Goal: Information Seeking & Learning: Learn about a topic

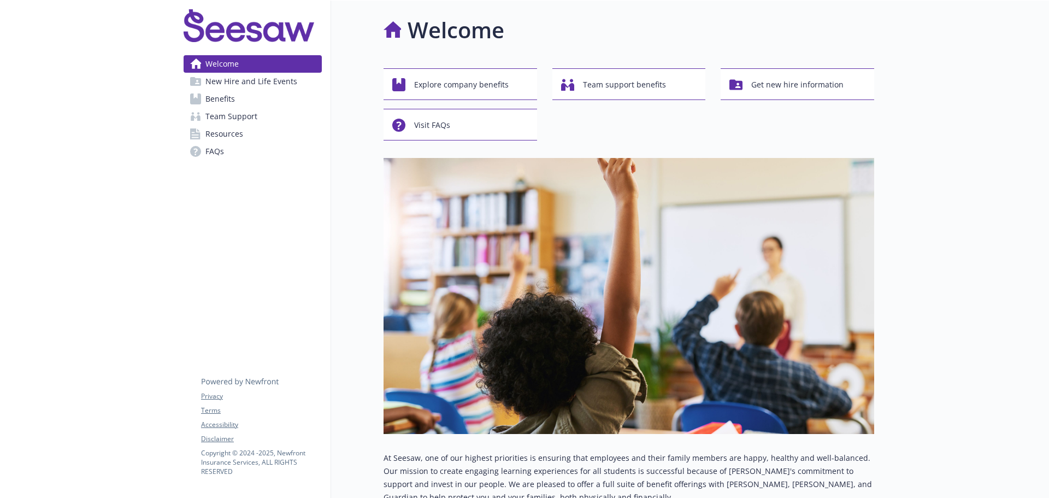
click at [212, 103] on span "Benefits" at bounding box center [221, 98] width 30 height 17
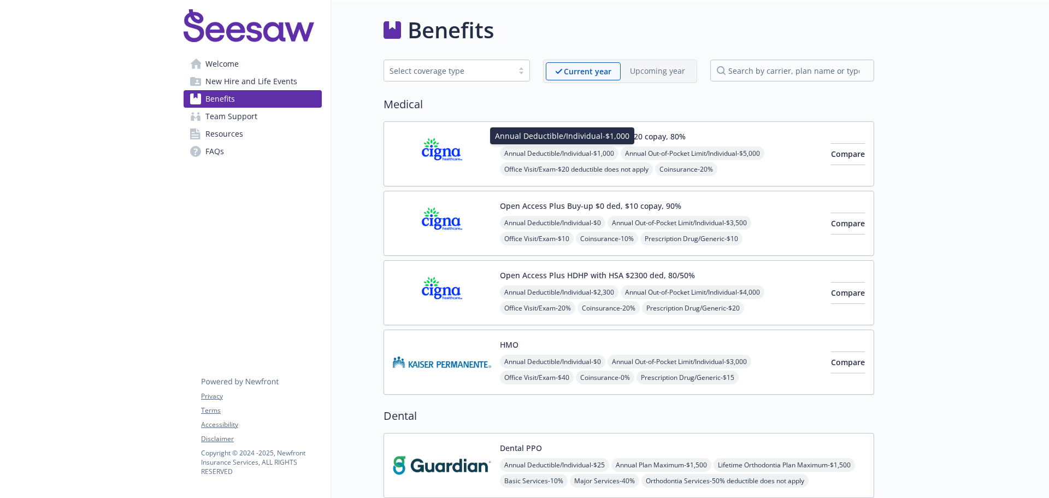
click at [602, 139] on div "Annual Deductible/Individual - $1,000 Annual Deductible/Individual - $1,000" at bounding box center [562, 135] width 144 height 17
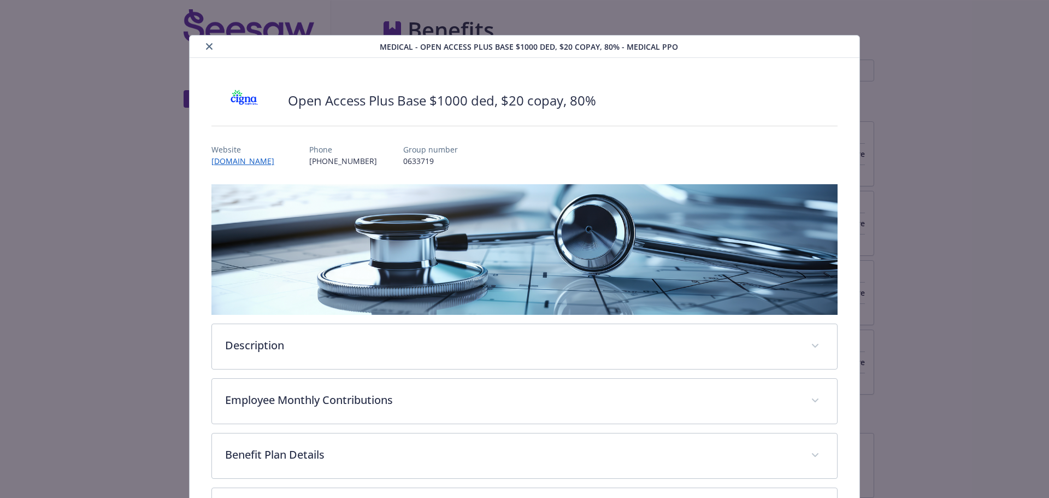
scroll to position [33, 0]
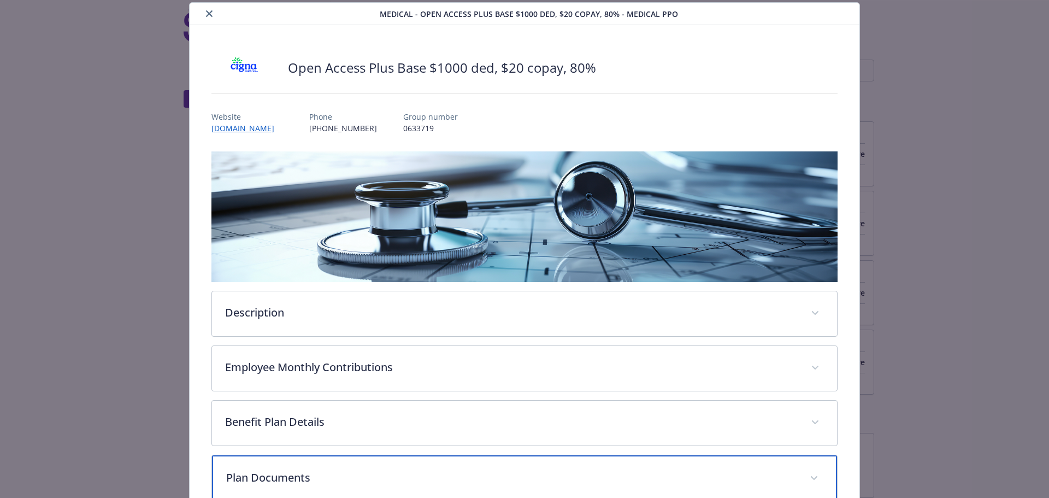
click at [809, 472] on span "details for plan Medical - Open Access Plus Base $1000 ded, $20 copay, 80% - Me…" at bounding box center [814, 478] width 17 height 17
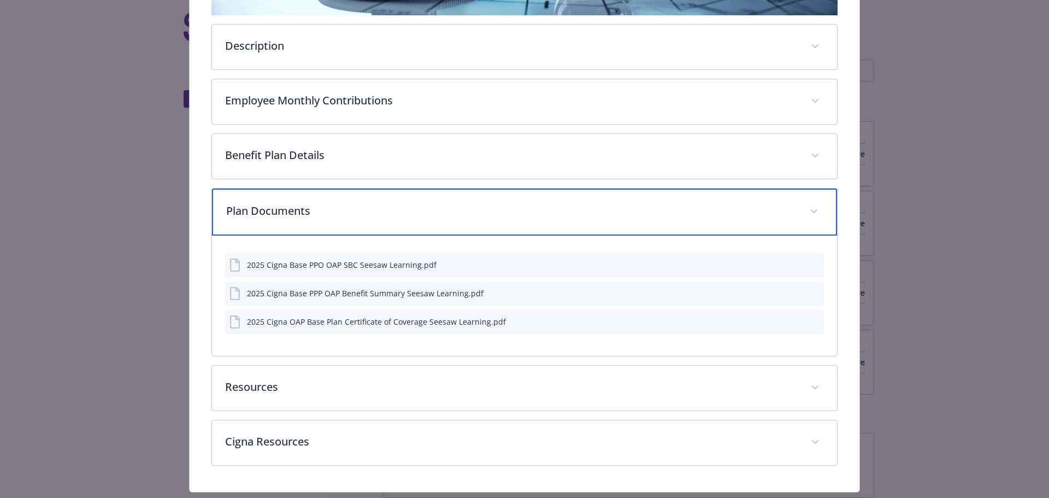
scroll to position [306, 0]
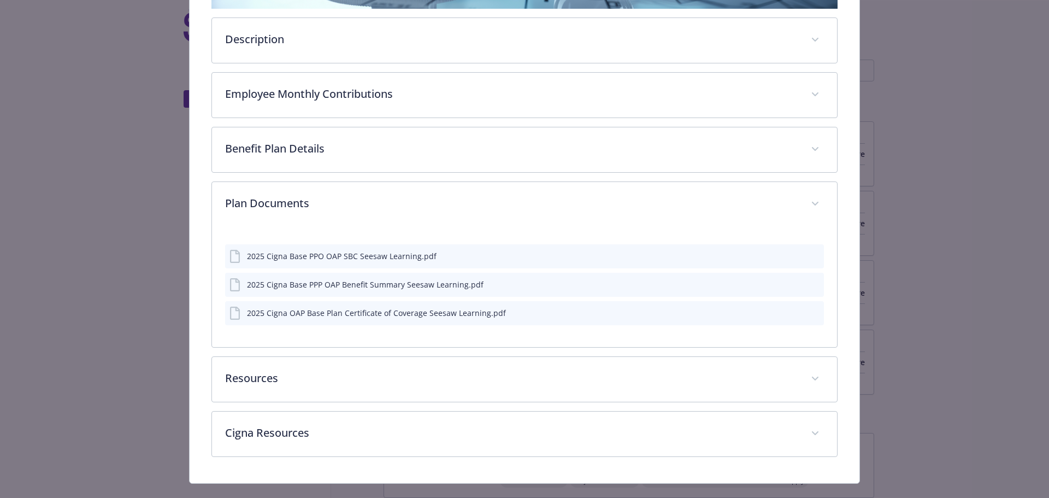
click at [811, 286] on icon "preview file" at bounding box center [814, 284] width 10 height 8
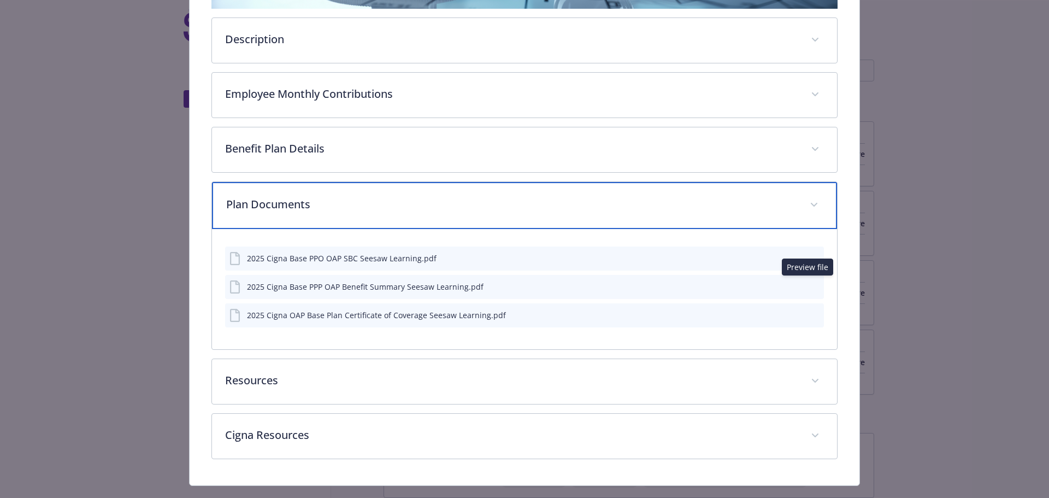
click at [808, 206] on span "details for plan Medical - Open Access Plus Base $1000 ded, $20 copay, 80% - Me…" at bounding box center [814, 204] width 17 height 17
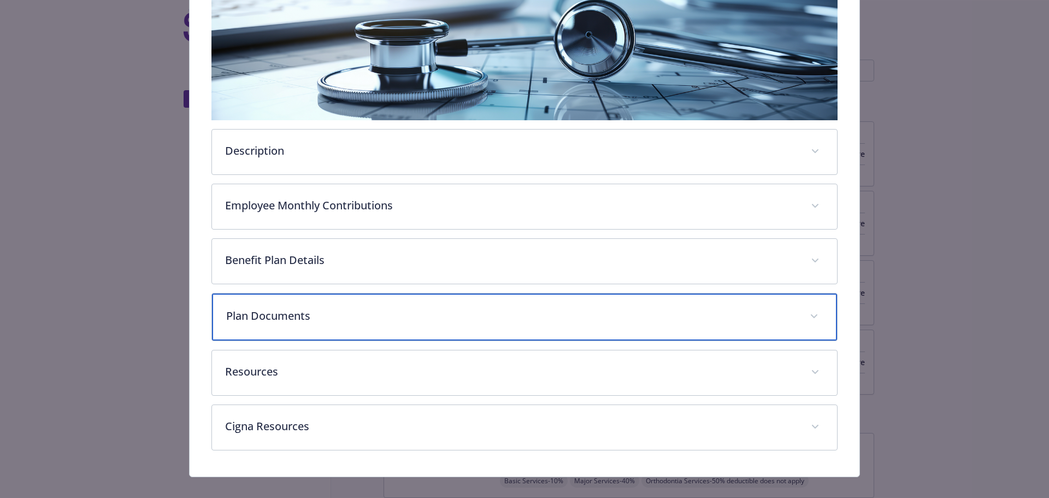
scroll to position [0, 0]
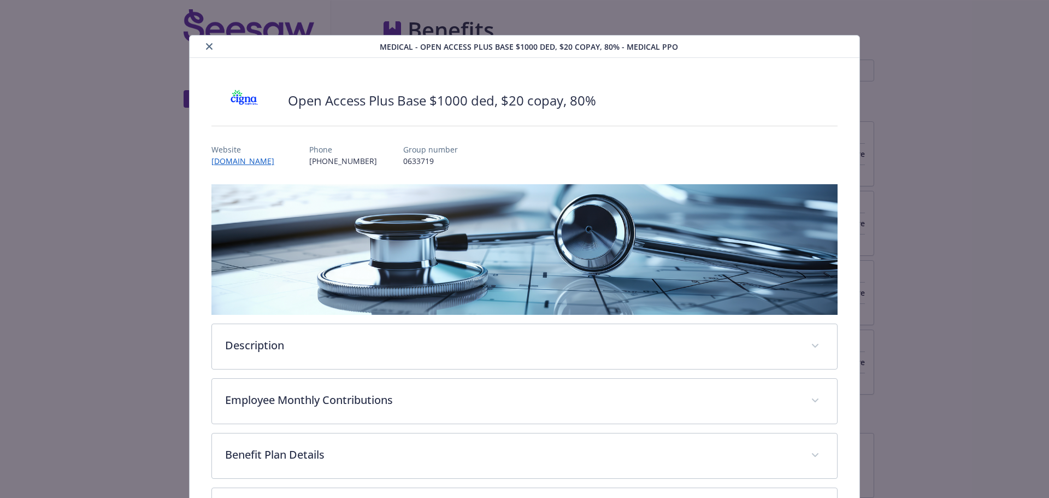
click at [206, 46] on icon "close" at bounding box center [209, 46] width 7 height 7
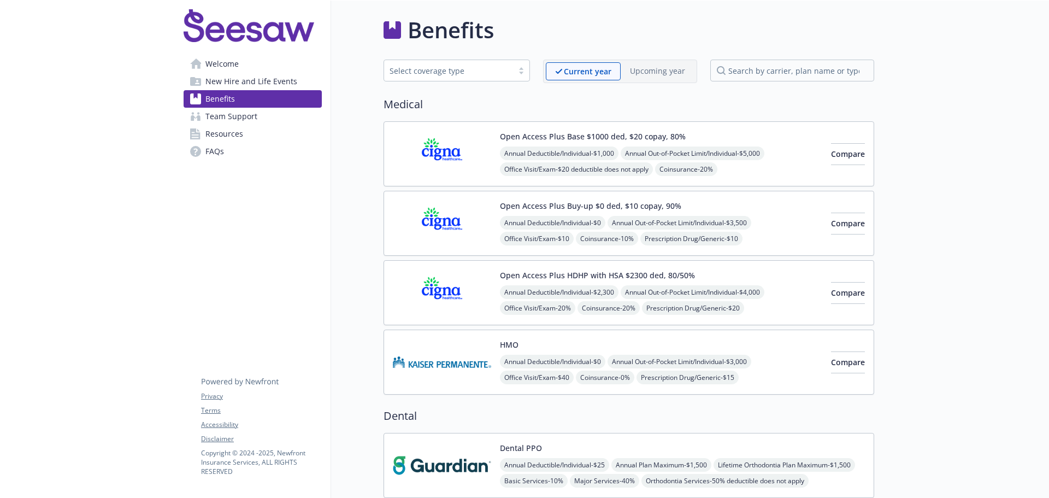
click at [714, 219] on span "Annual Out-of-Pocket Limit/Individual - $3,500" at bounding box center [680, 223] width 144 height 14
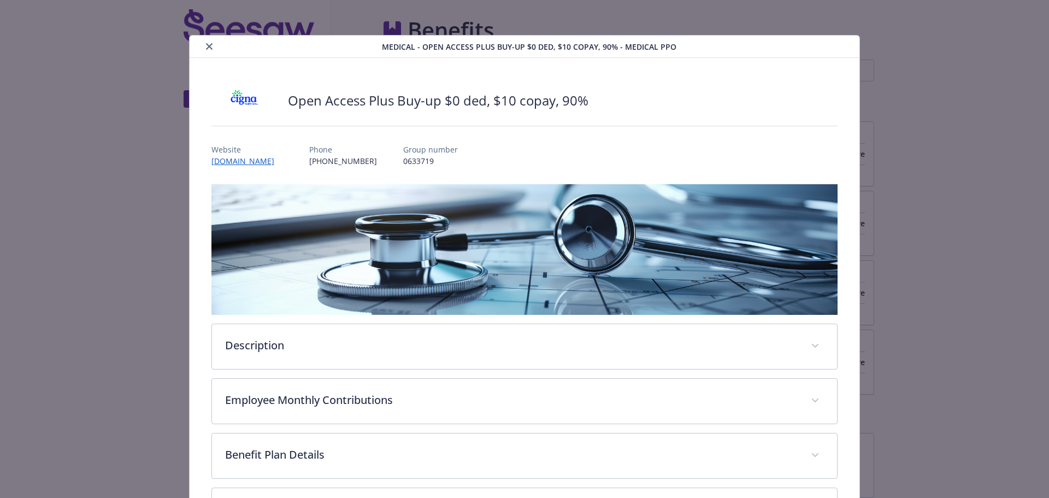
scroll to position [33, 0]
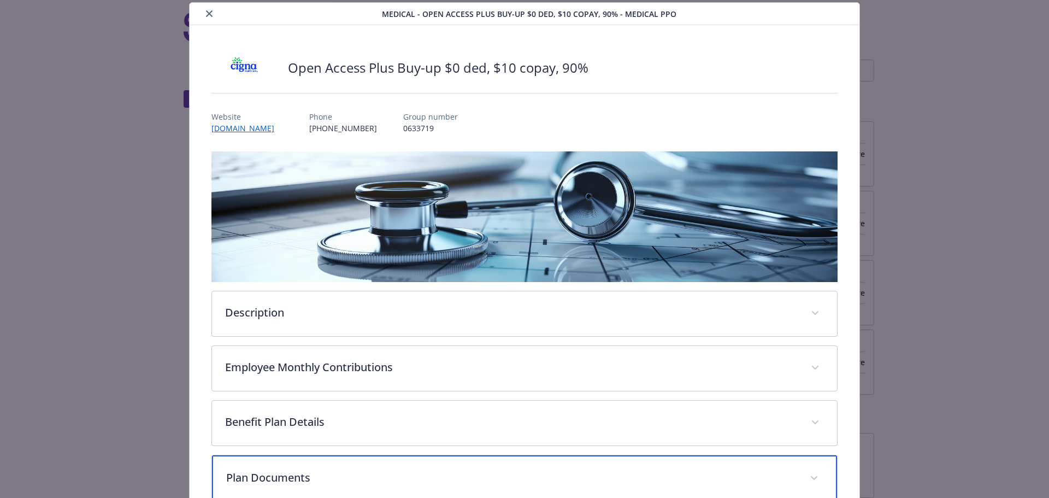
click at [812, 473] on span "details for plan Medical - Open Access Plus Buy-up $0 ded, $10 copay, 90% - Med…" at bounding box center [814, 478] width 17 height 17
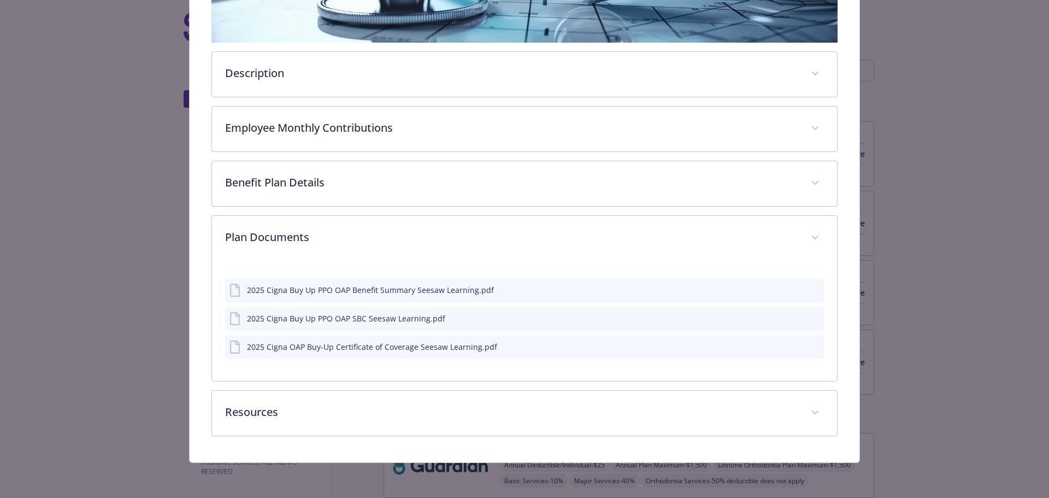
scroll to position [271, 0]
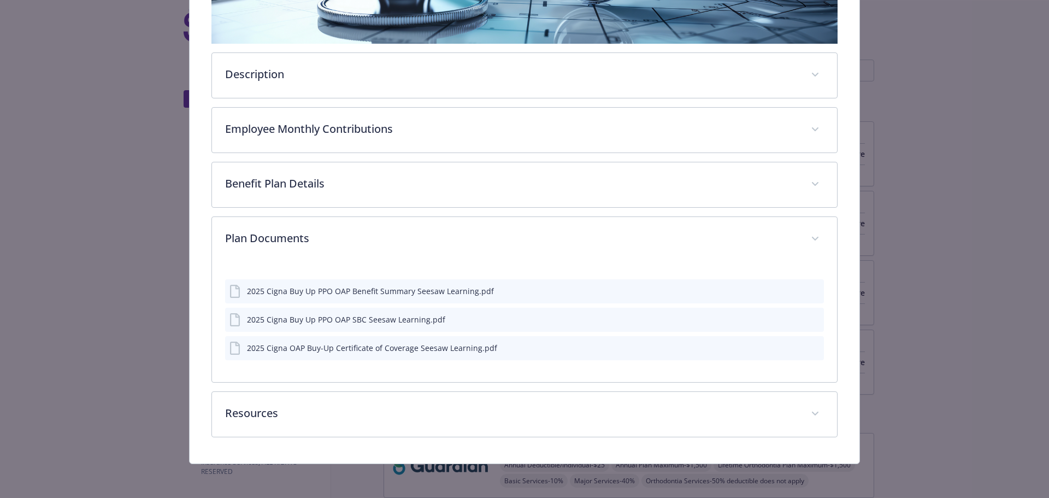
click at [809, 289] on icon "preview file" at bounding box center [814, 290] width 10 height 8
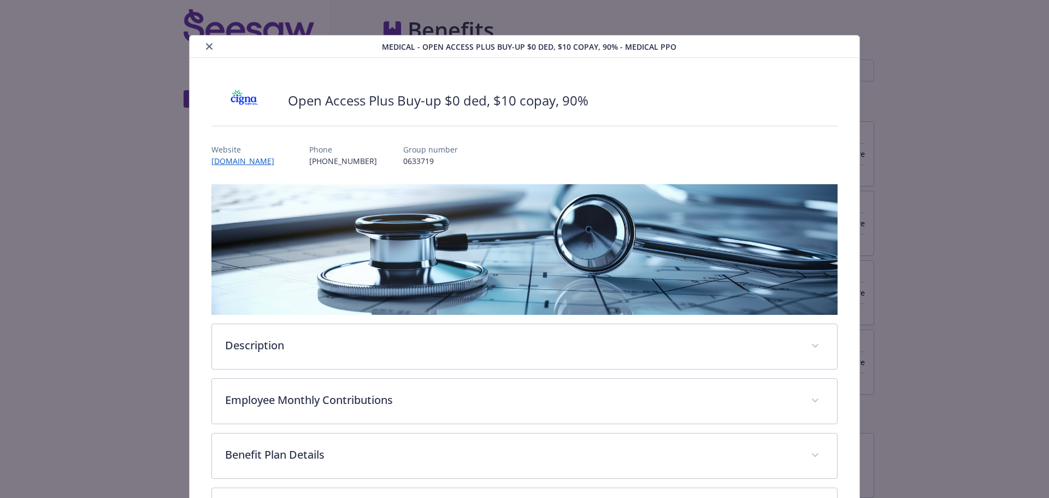
click at [208, 45] on icon "close" at bounding box center [209, 46] width 7 height 7
